Goal: Book appointment/travel/reservation

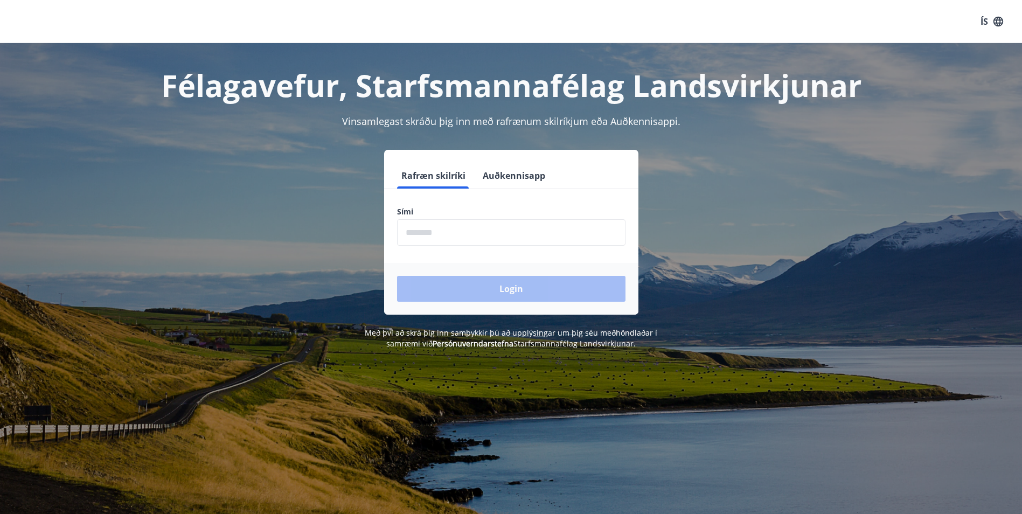
click at [435, 232] on input "phone" at bounding box center [511, 232] width 229 height 26
click at [437, 233] on input "phone" at bounding box center [511, 232] width 229 height 26
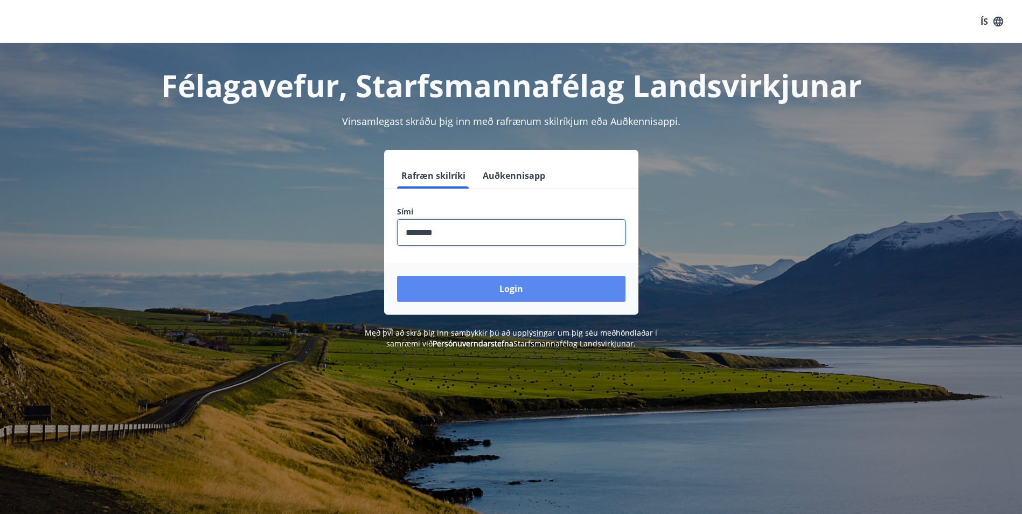
type input "********"
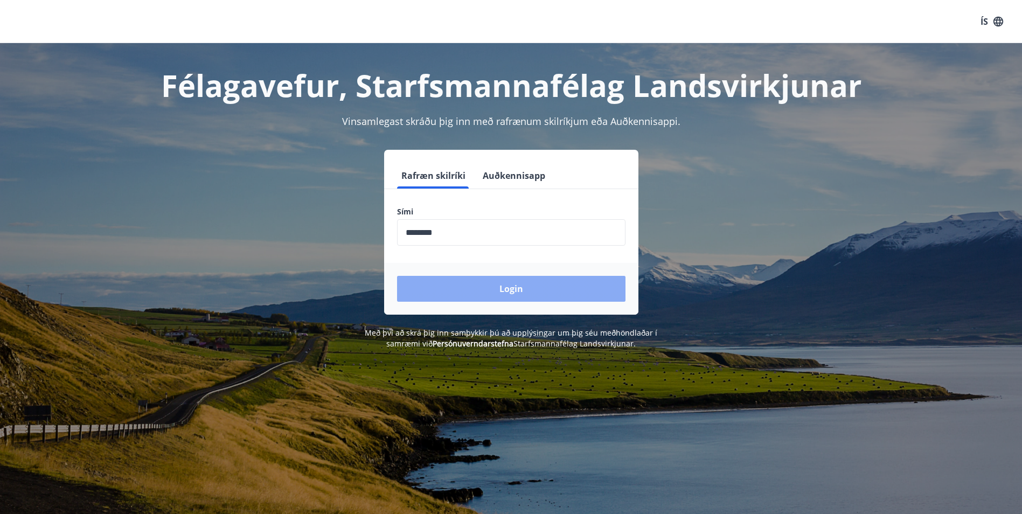
click at [540, 295] on button "Login" at bounding box center [511, 289] width 229 height 26
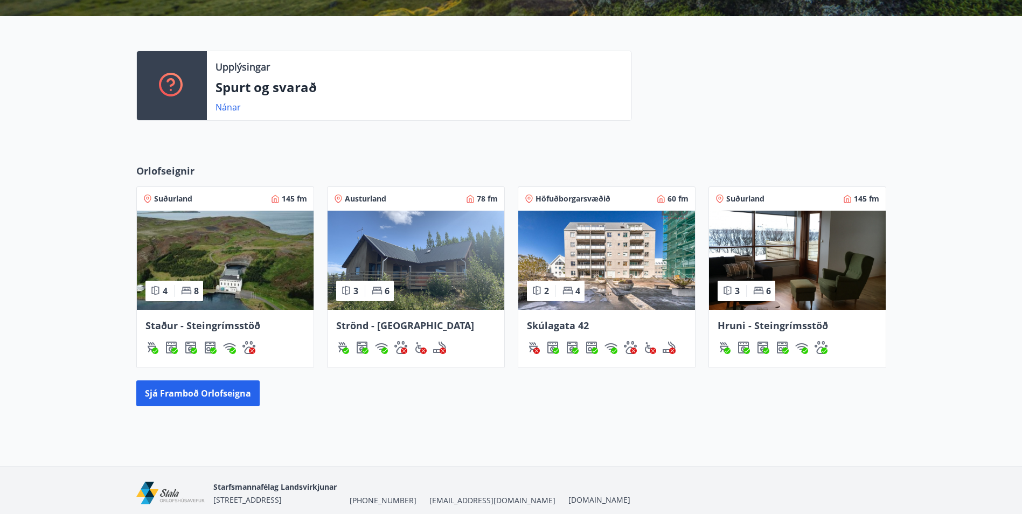
scroll to position [296, 0]
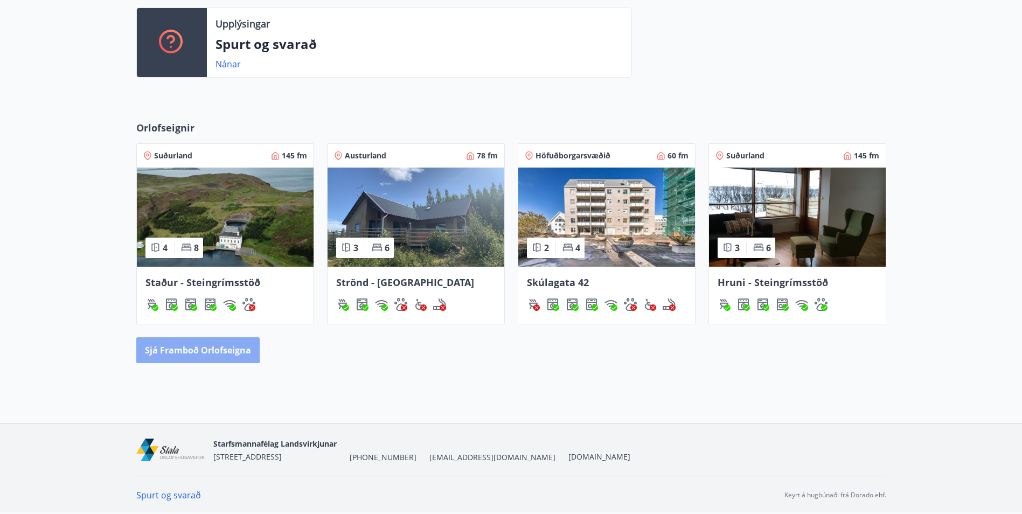
click at [192, 345] on button "Sjá framboð orlofseigna" at bounding box center [197, 350] width 123 height 26
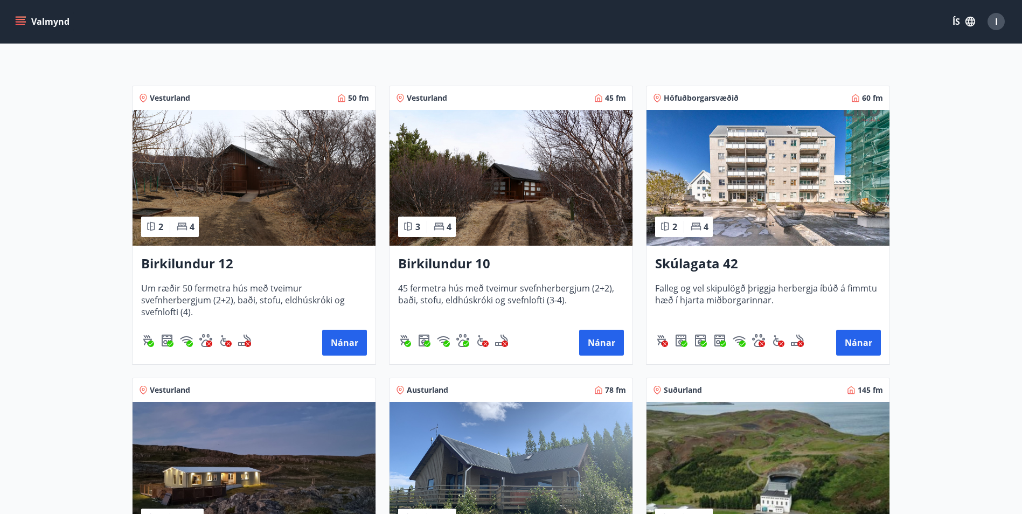
scroll to position [108, 0]
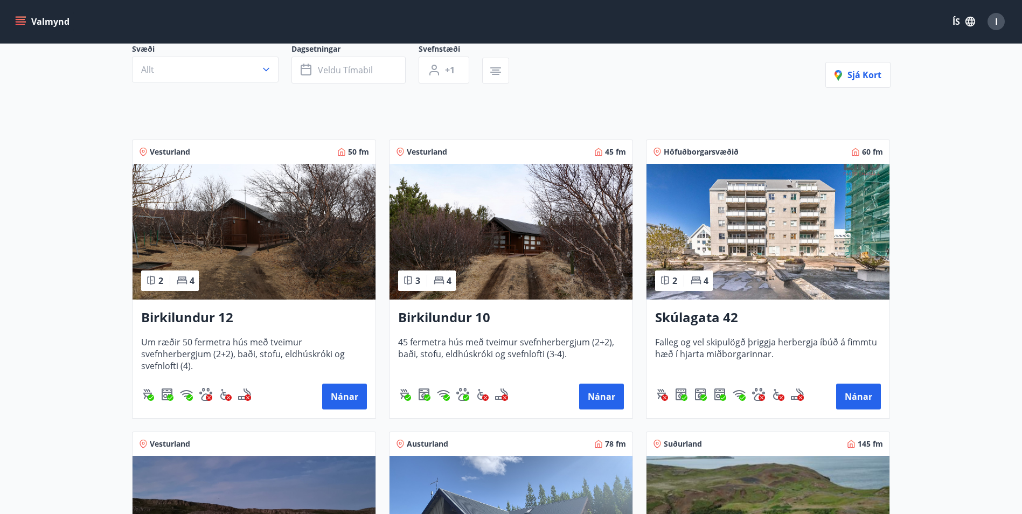
drag, startPoint x: 699, startPoint y: 317, endPoint x: 679, endPoint y: 317, distance: 20.5
click at [679, 317] on h3 "Skúlagata 42" at bounding box center [768, 317] width 226 height 19
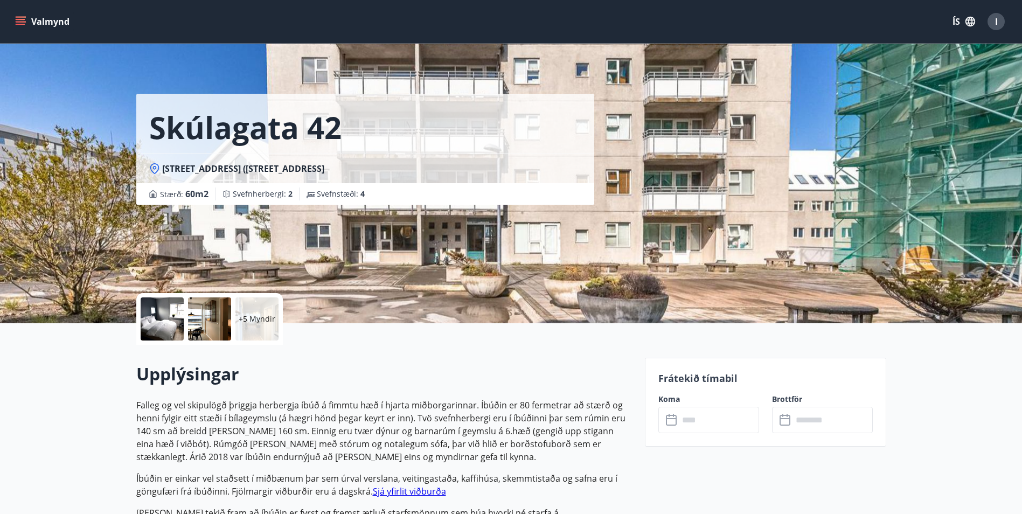
click at [714, 419] on input "text" at bounding box center [719, 420] width 80 height 26
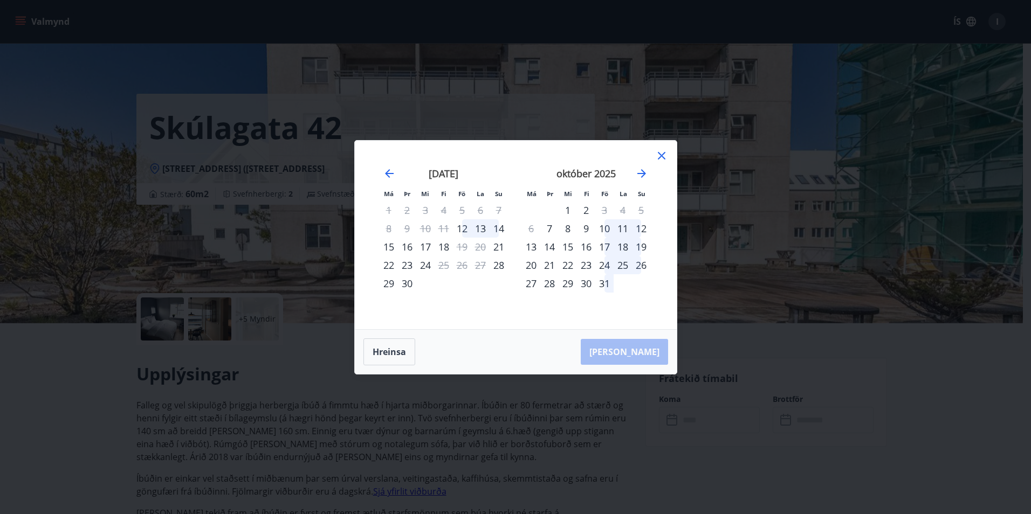
click at [589, 246] on div "16" at bounding box center [586, 247] width 18 height 18
click at [640, 246] on div "19" at bounding box center [641, 247] width 18 height 18
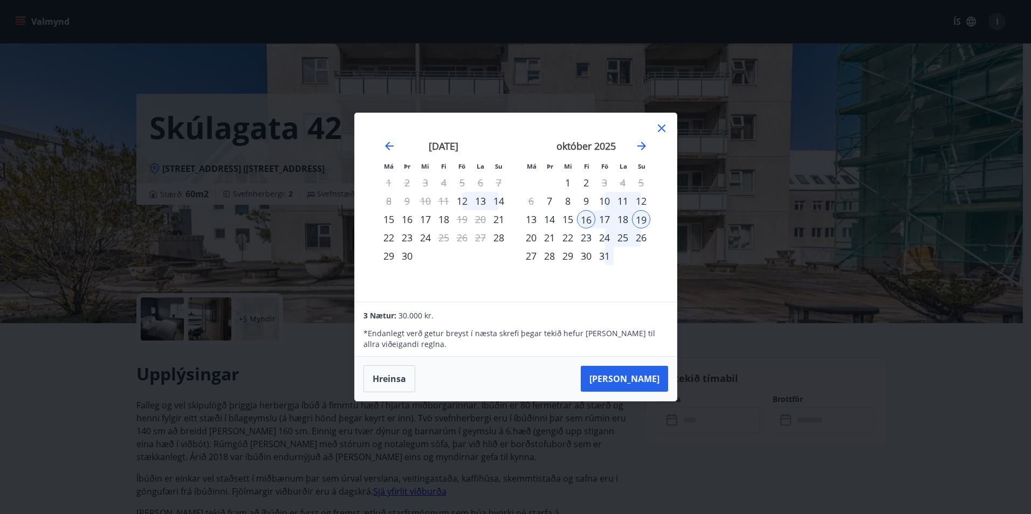
drag, startPoint x: 663, startPoint y: 130, endPoint x: 637, endPoint y: 127, distance: 26.1
click at [637, 127] on div "Má Þr Mi Fi Fö La Su Má Þr Mi Fi Fö La Su [DATE] 1 2 3 4 5 6 7 8 9 10 11 12 13 …" at bounding box center [516, 207] width 322 height 189
click at [571, 218] on div "15" at bounding box center [567, 219] width 18 height 18
click at [665, 129] on icon at bounding box center [661, 128] width 13 height 13
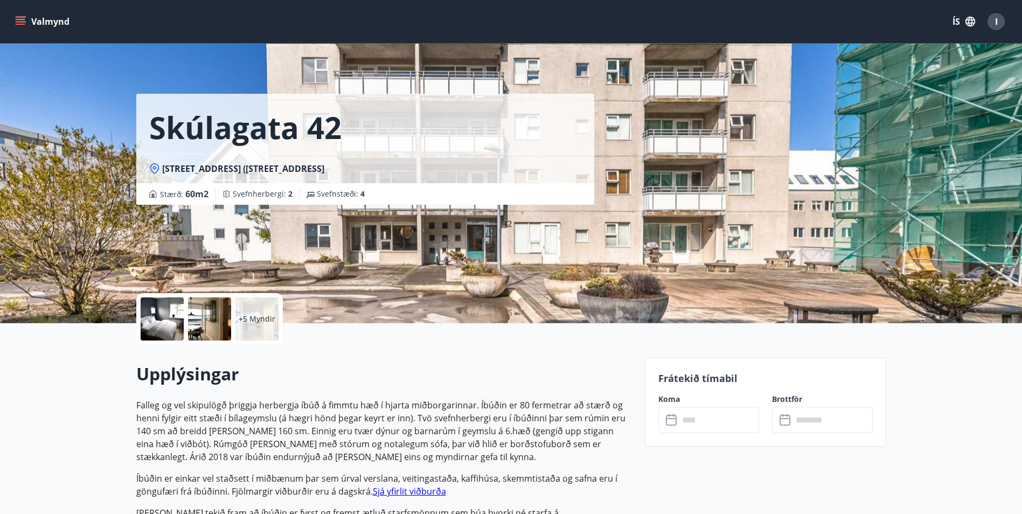
click at [161, 324] on div at bounding box center [162, 319] width 43 height 43
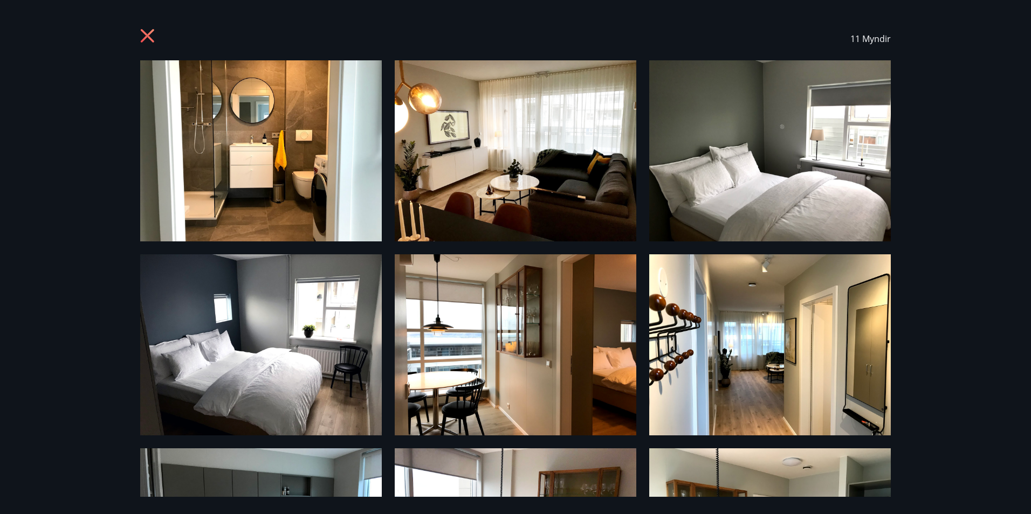
click at [148, 34] on icon at bounding box center [148, 37] width 17 height 17
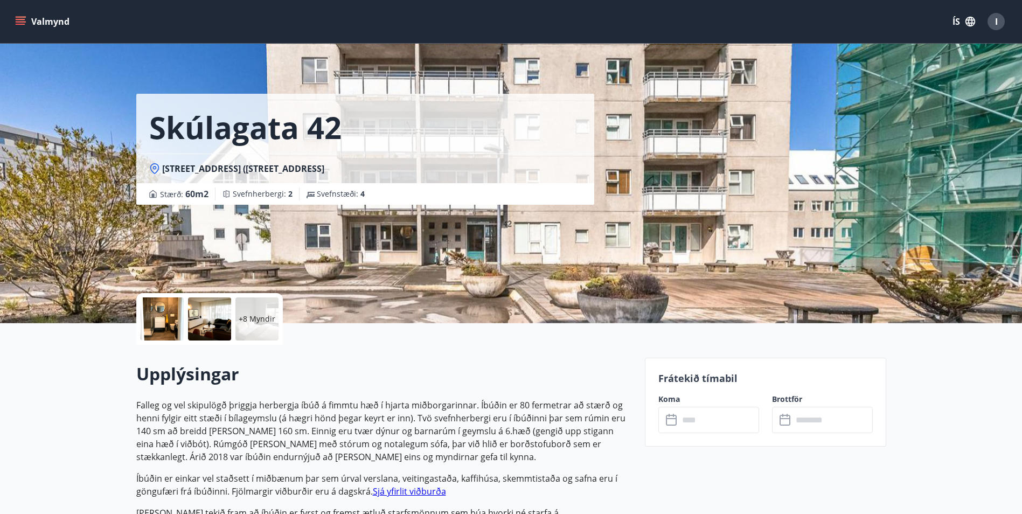
click at [45, 20] on button "Valmynd" at bounding box center [43, 21] width 61 height 19
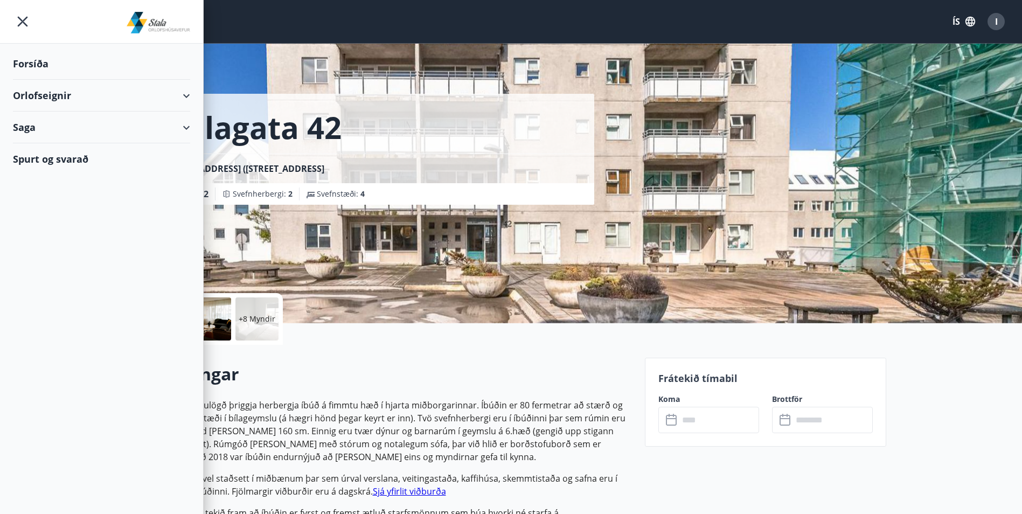
click at [44, 67] on div "Forsíða" at bounding box center [101, 64] width 177 height 32
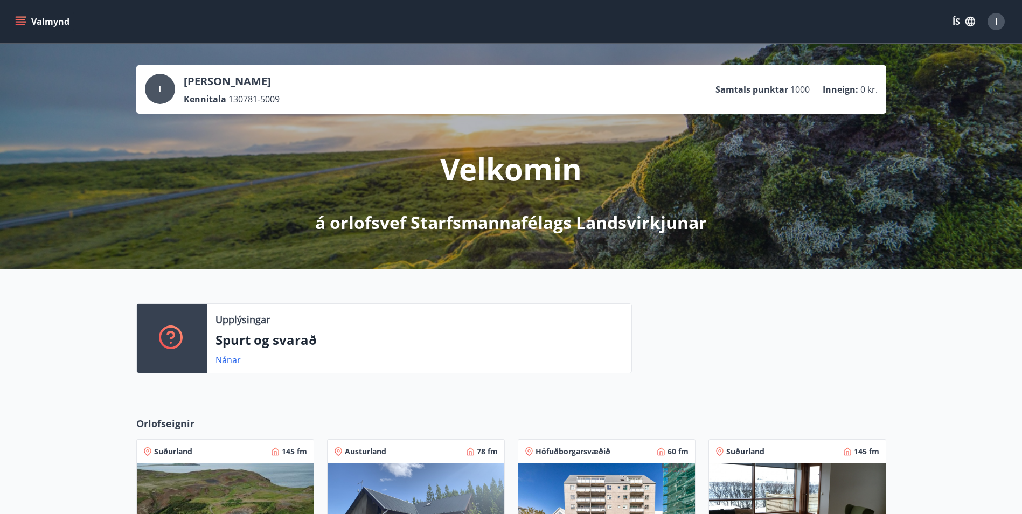
click at [22, 24] on icon "menu" at bounding box center [21, 24] width 10 height 1
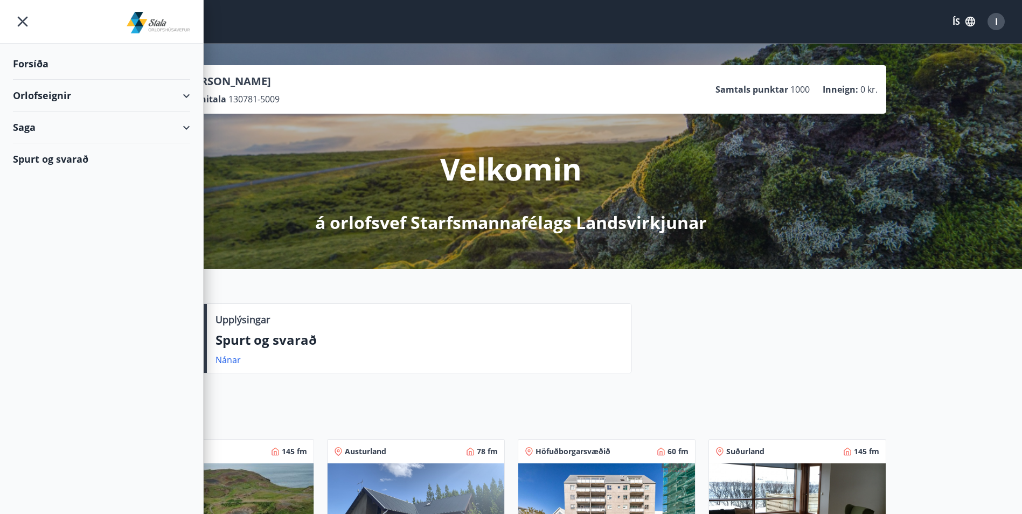
click at [121, 100] on div "Orlofseignir" at bounding box center [101, 96] width 177 height 32
click at [56, 147] on div "Bókunardagatal" at bounding box center [102, 145] width 160 height 23
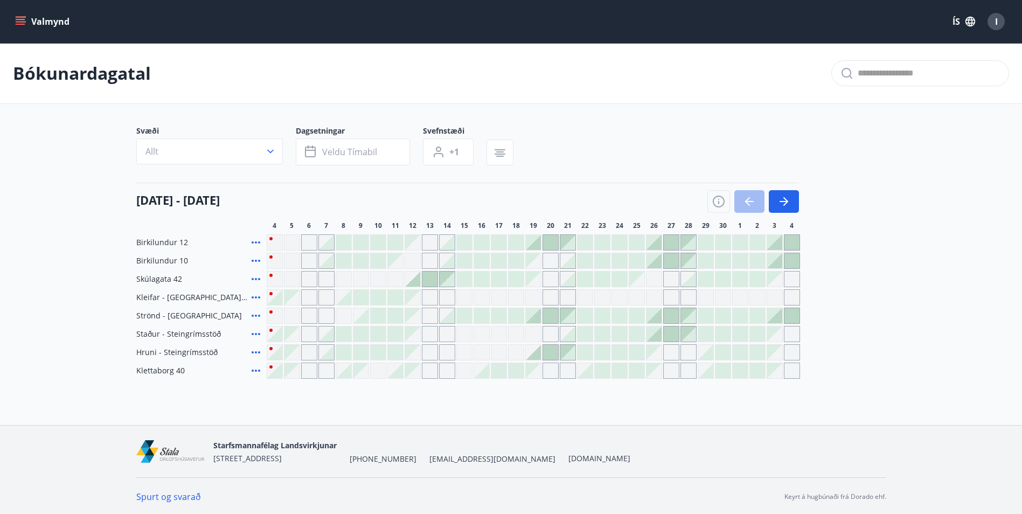
scroll to position [2, 0]
click at [462, 334] on div "Gráir dagar eru ekki bókanlegir" at bounding box center [465, 332] width 16 height 16
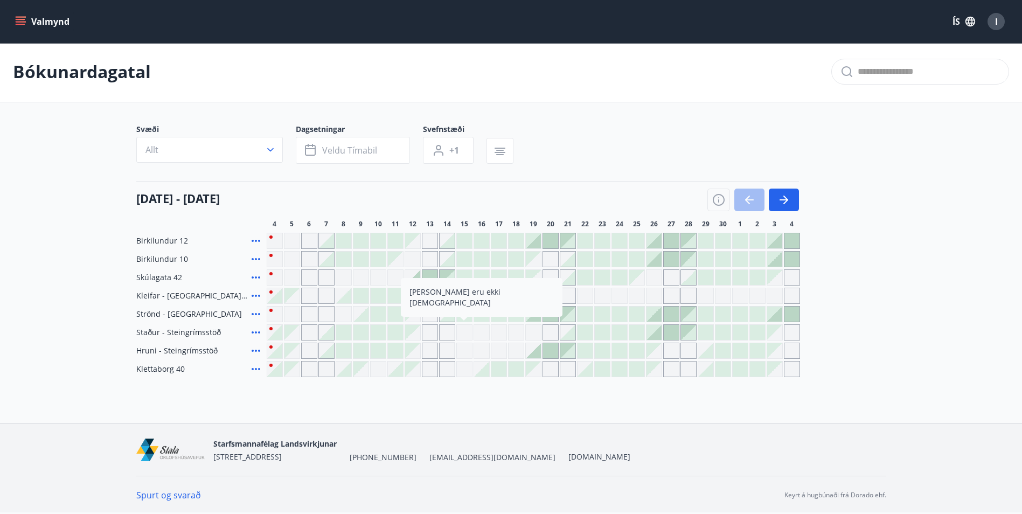
click at [549, 314] on div at bounding box center [550, 314] width 15 height 15
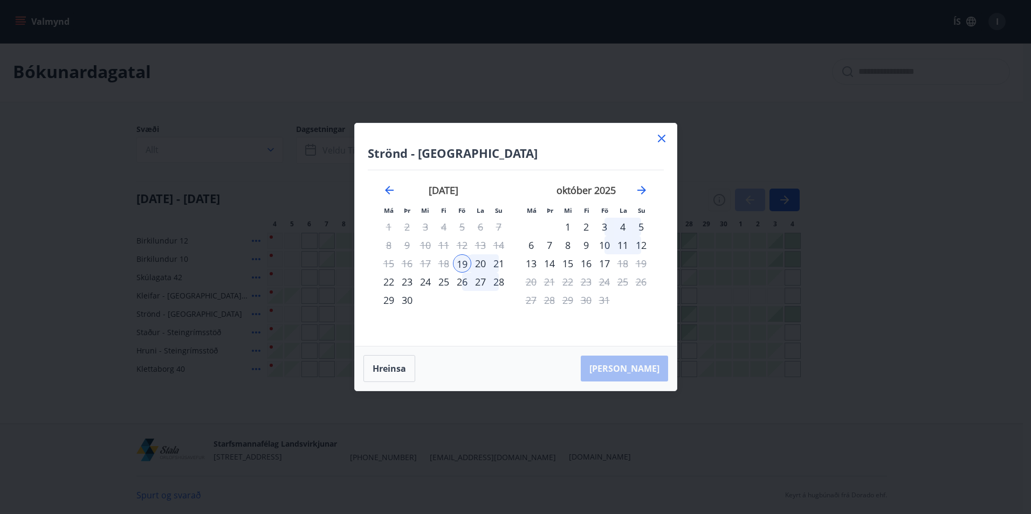
click at [663, 137] on icon at bounding box center [661, 138] width 13 height 13
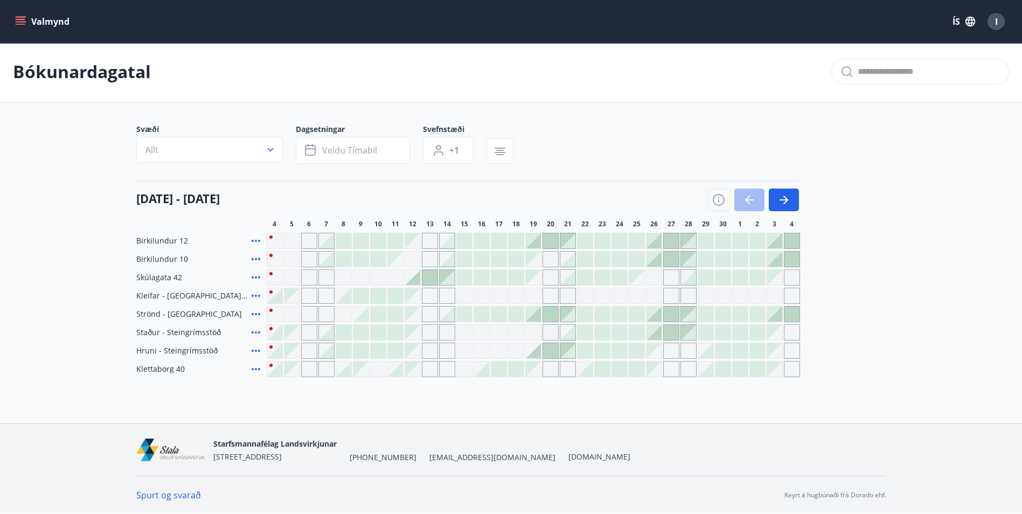
click at [537, 296] on div "Gráir dagar eru ekki bókanlegir" at bounding box center [534, 296] width 16 height 16
click at [545, 420] on div "Bókunardagatal Svæði Allt Dagsetningar Veldu tímabil Svefnstæði +1 [DATE] - [DA…" at bounding box center [511, 231] width 1022 height 379
click at [584, 351] on div at bounding box center [585, 350] width 15 height 15
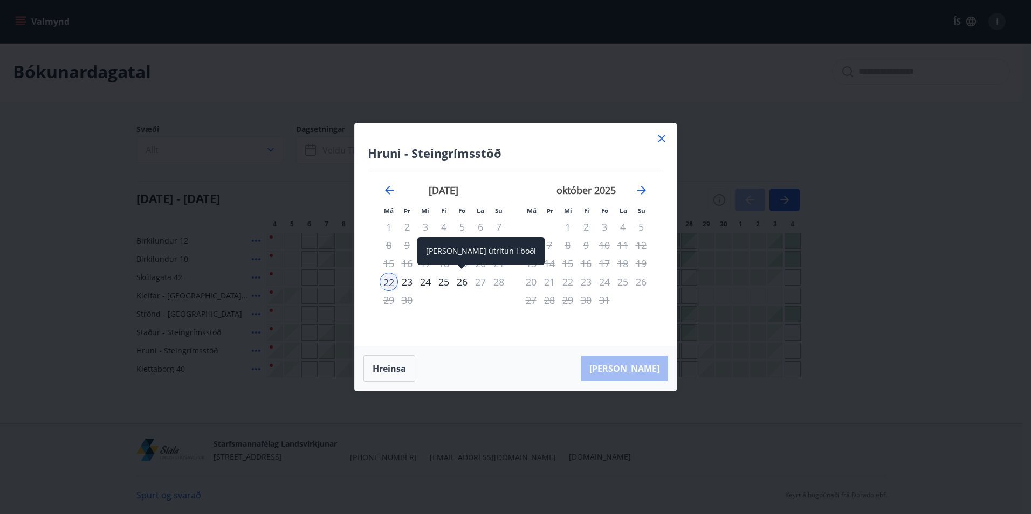
click at [460, 284] on div "26" at bounding box center [462, 282] width 18 height 18
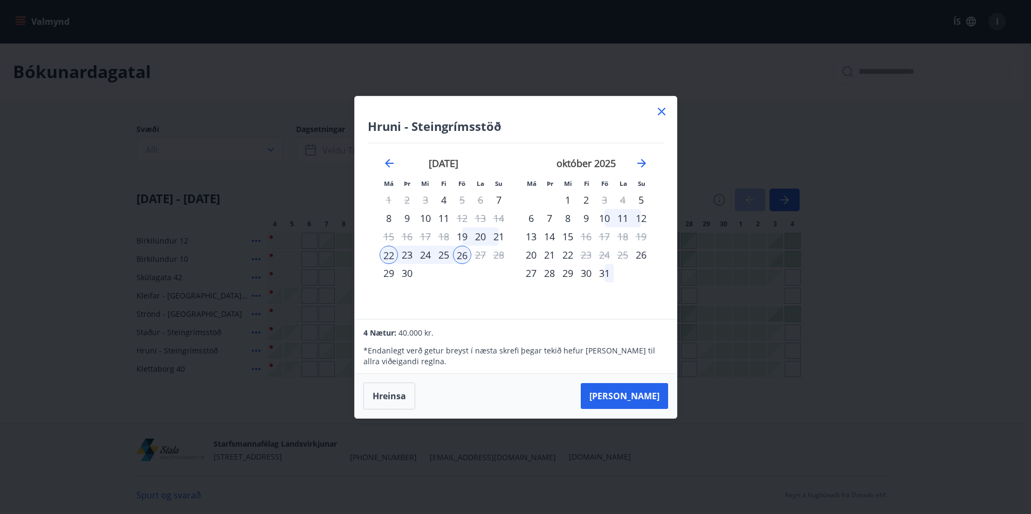
click at [657, 111] on icon at bounding box center [661, 111] width 13 height 13
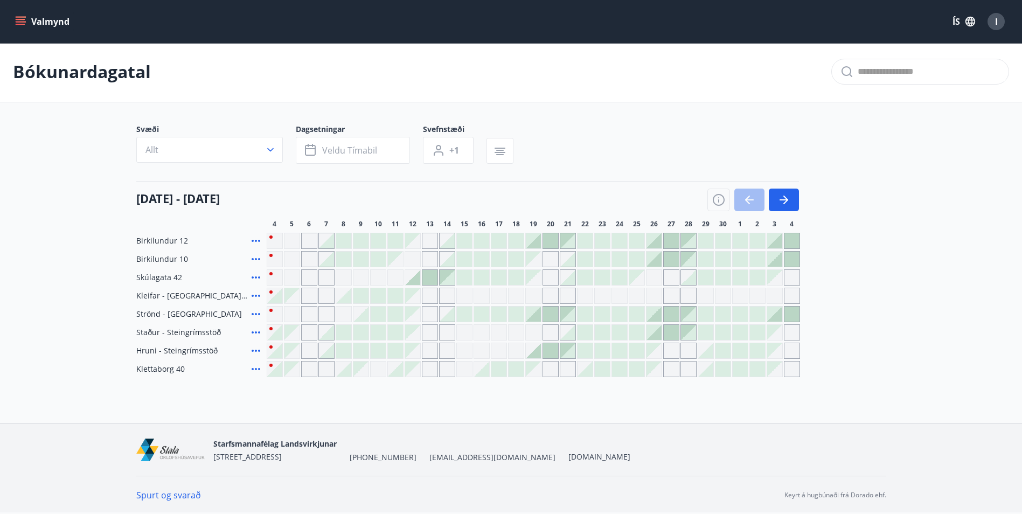
click at [632, 404] on div "Bókunardagatal Svæði Allt Dagsetningar Veldu tímabil Svefnstæði +1 [DATE] - [DA…" at bounding box center [511, 231] width 1022 height 379
click at [790, 202] on icon "button" at bounding box center [784, 199] width 13 height 13
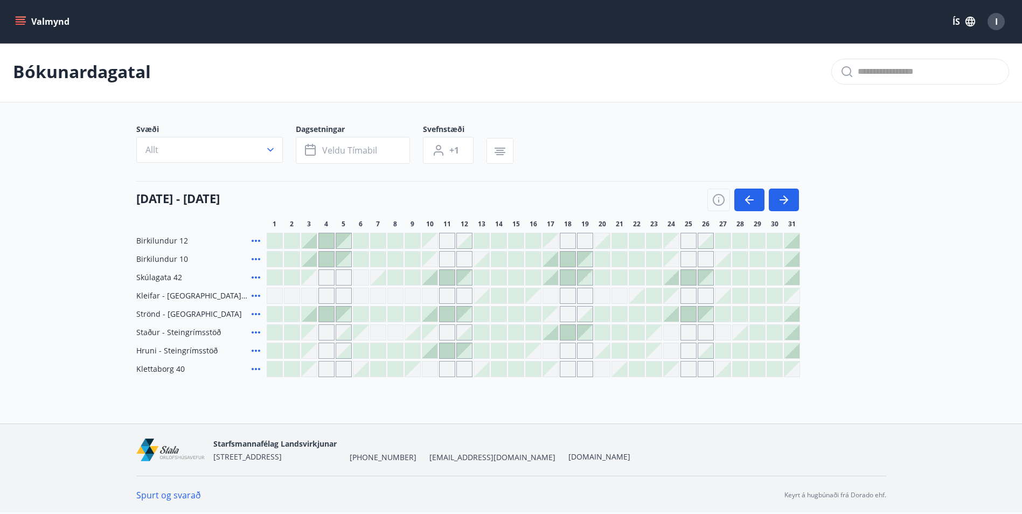
click at [356, 241] on div at bounding box center [361, 240] width 15 height 15
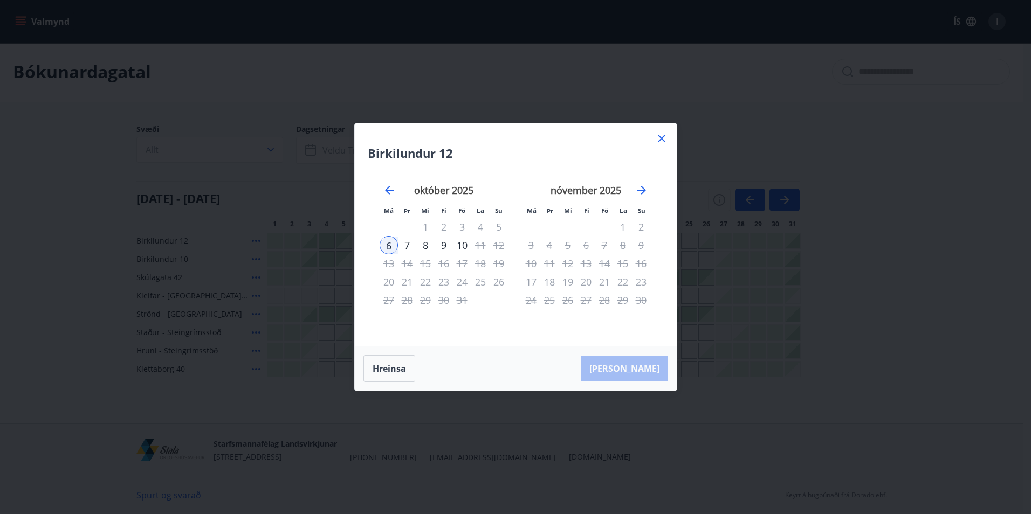
click at [443, 245] on div "9" at bounding box center [443, 245] width 18 height 18
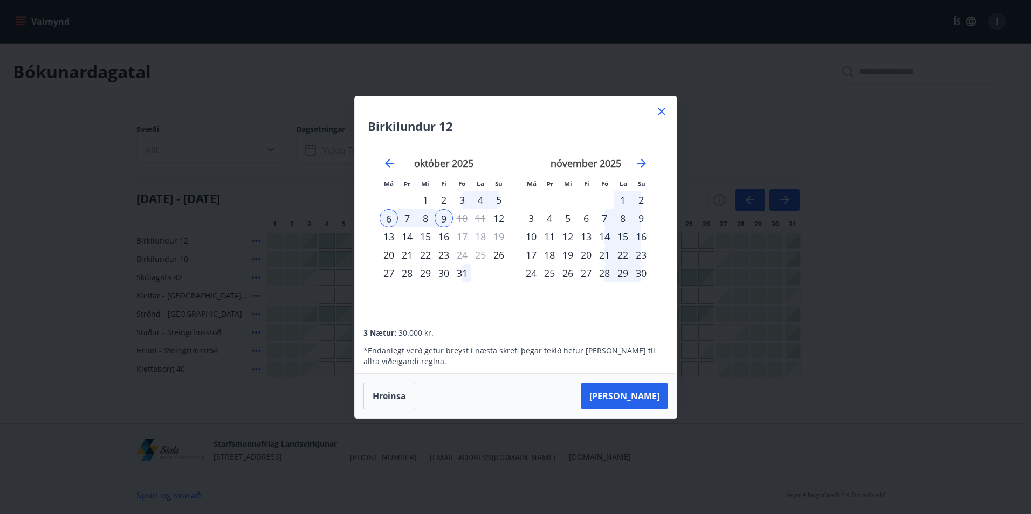
click at [662, 112] on icon at bounding box center [662, 112] width 8 height 8
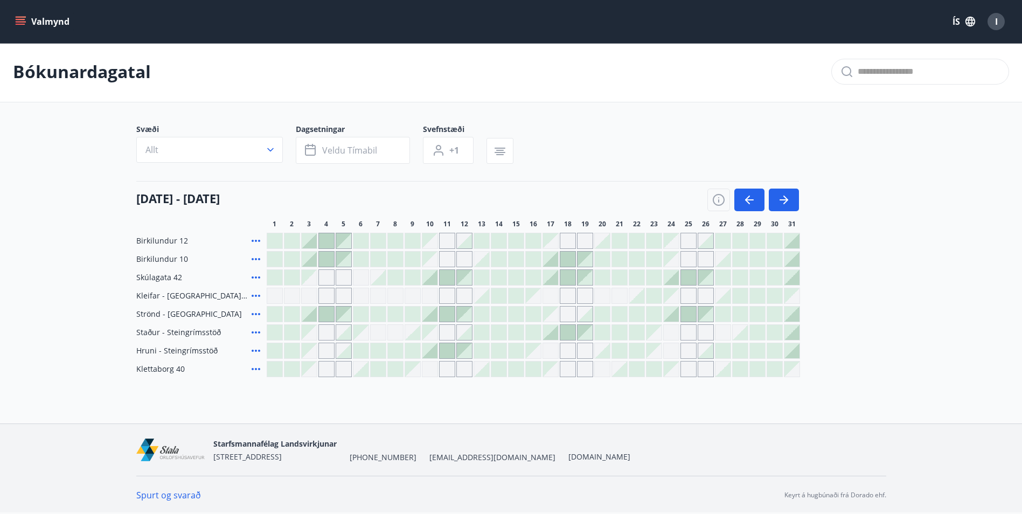
click at [553, 183] on div "[DATE] - [DATE]" at bounding box center [467, 196] width 663 height 30
click at [73, 185] on main "Bókunardagatal Svæði Allt Dagsetningar Veldu tímabil Svefnstæði +1 [DATE] - [DA…" at bounding box center [511, 210] width 1022 height 336
click at [22, 24] on icon "menu" at bounding box center [21, 24] width 10 height 1
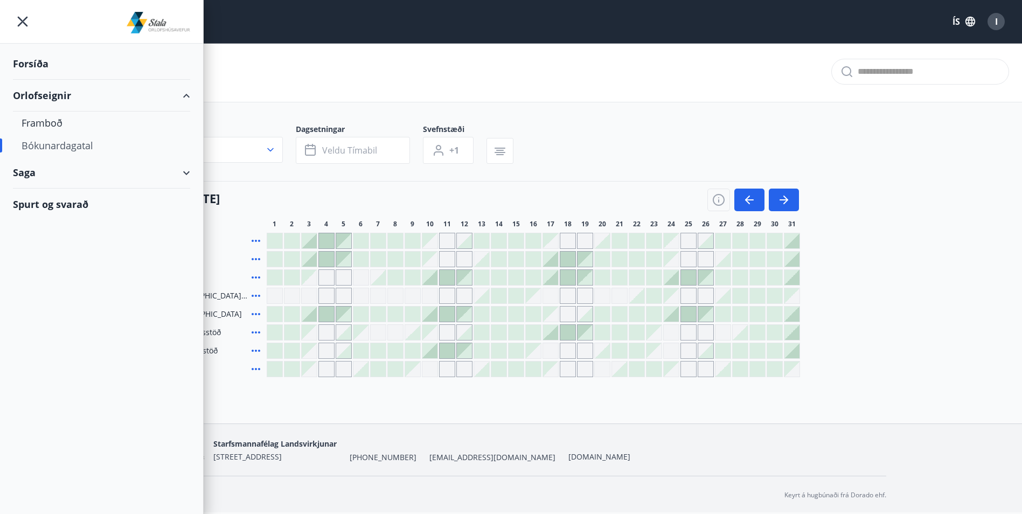
click at [50, 93] on div "Orlofseignir" at bounding box center [101, 96] width 177 height 32
click at [44, 67] on div "Forsíða" at bounding box center [101, 64] width 177 height 32
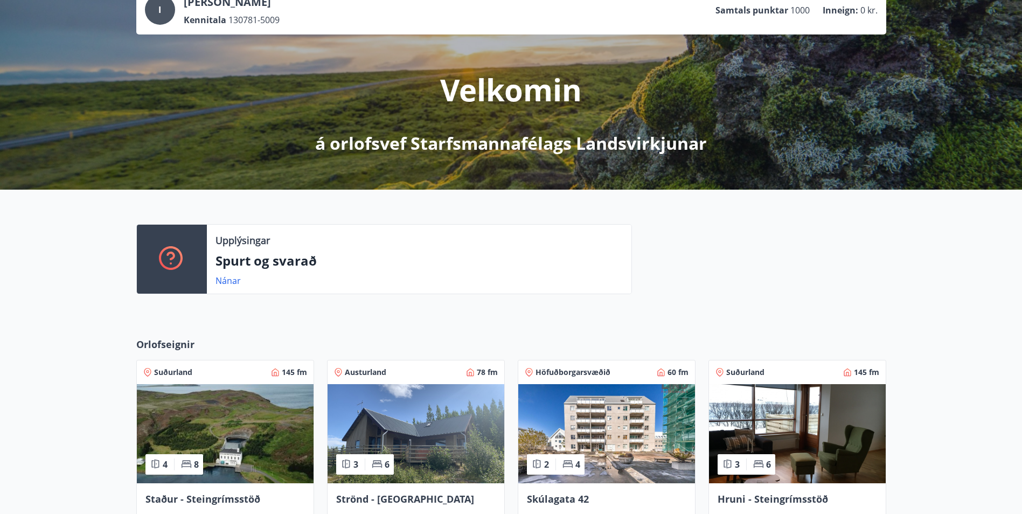
scroll to position [217, 0]
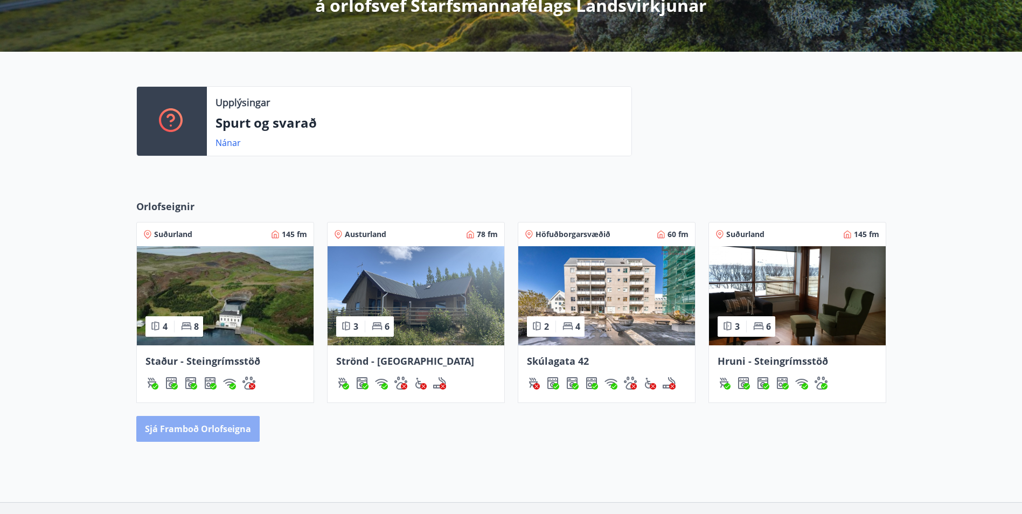
click at [184, 434] on button "Sjá framboð orlofseigna" at bounding box center [197, 429] width 123 height 26
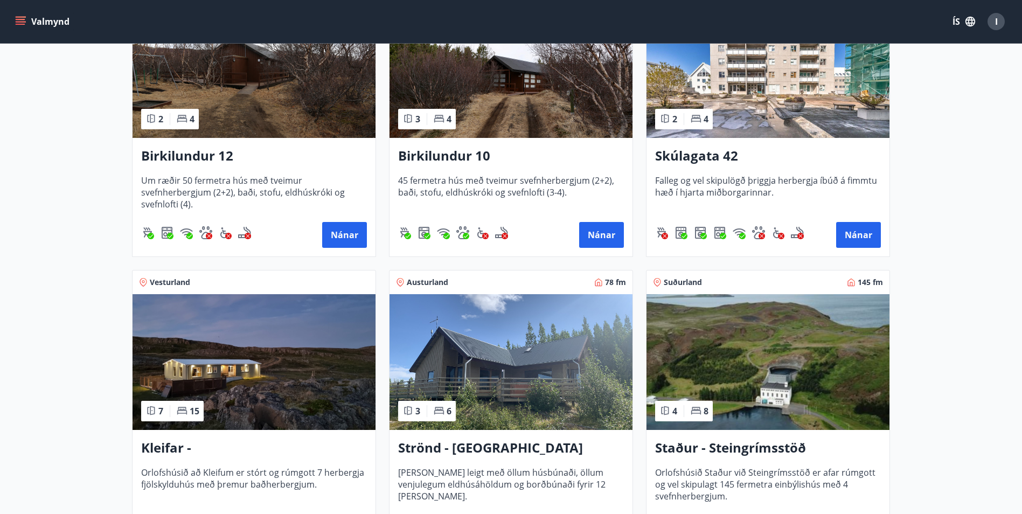
scroll to position [162, 0]
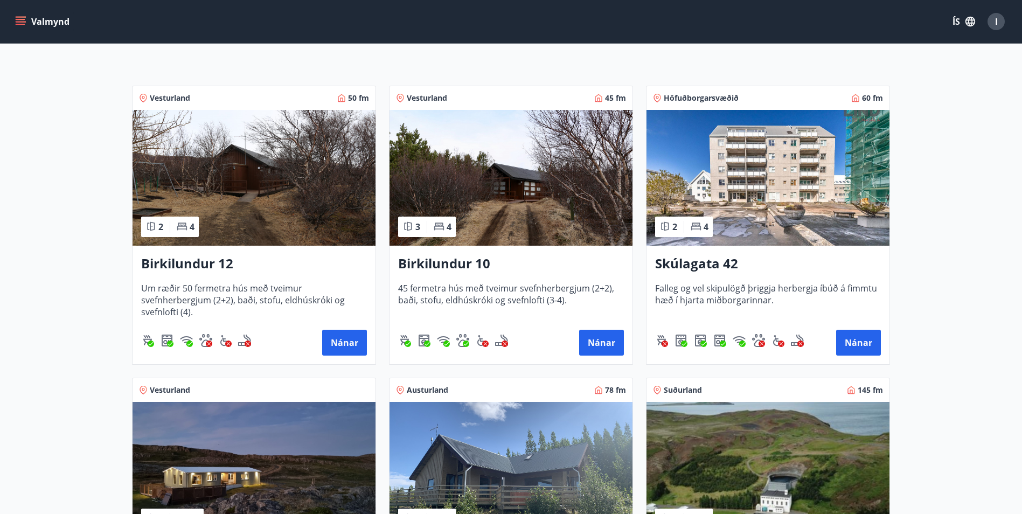
click at [203, 274] on div "Birkilundur 12 Um ræðir 50 fermetra hús með tveimur svefnherbergjum (2+2), baði…" at bounding box center [254, 305] width 243 height 119
